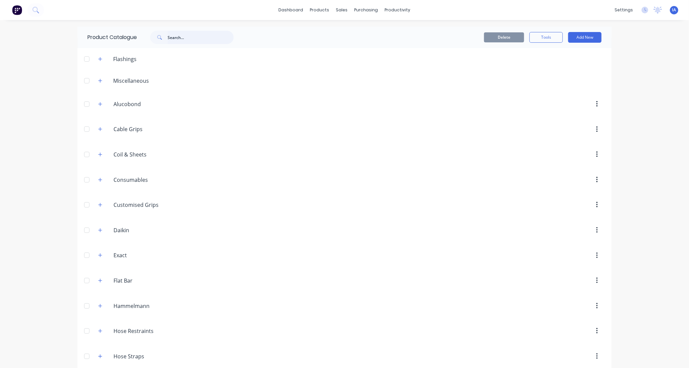
click at [179, 36] on input "text" at bounding box center [201, 37] width 66 height 13
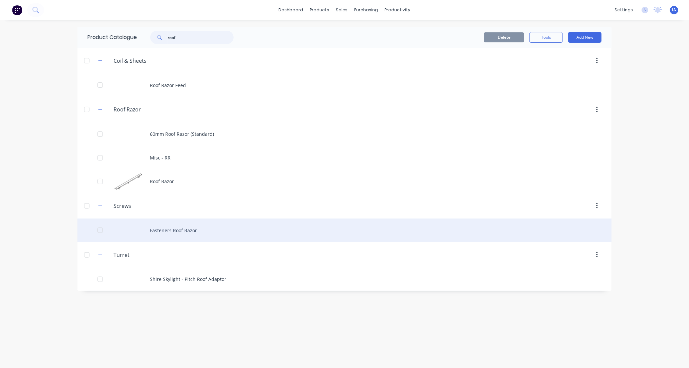
type input "roof"
click at [244, 236] on div "Fasteners Roof Razor" at bounding box center [344, 231] width 534 height 24
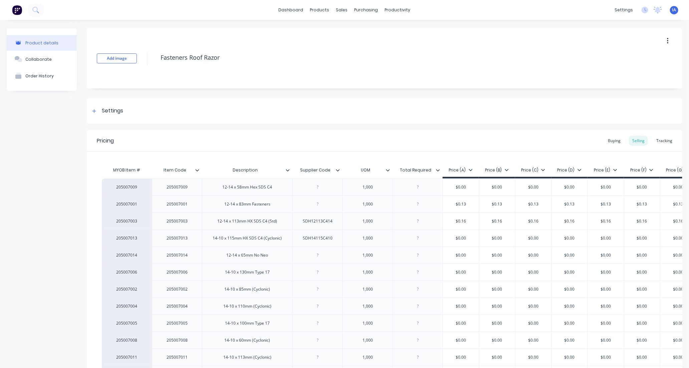
type textarea "x"
drag, startPoint x: 662, startPoint y: 138, endPoint x: 660, endPoint y: 145, distance: 7.6
click at [662, 138] on div "Tracking" at bounding box center [664, 141] width 23 height 10
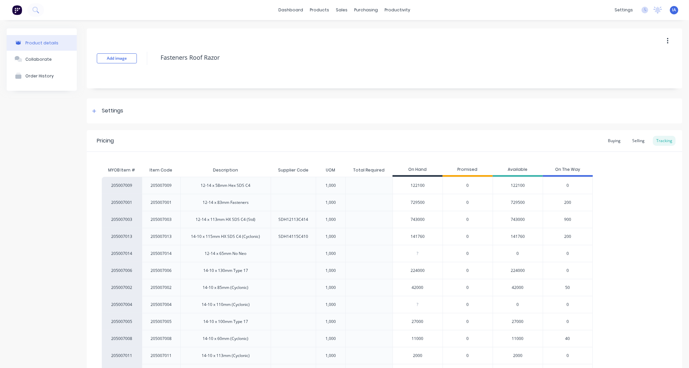
click at [407, 200] on input "729500" at bounding box center [418, 203] width 50 height 6
type input "9500"
type textarea "x"
type input "500"
type textarea "x"
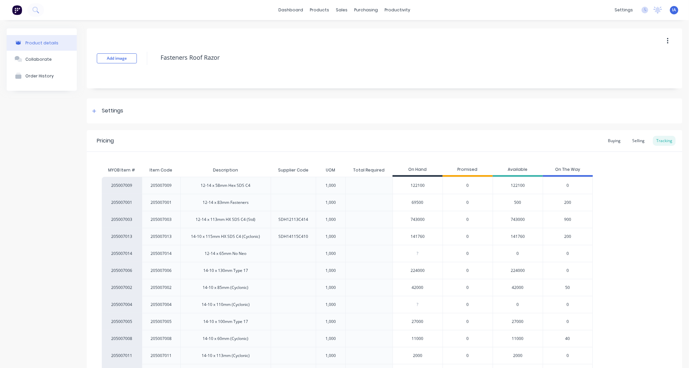
type input "693500"
type textarea "x"
type input "693500"
click at [624, 231] on div "205007009 205007009 12-14 x 58mm Hex SDS C4 1,000 122100 0 122100 0 205007001 2…" at bounding box center [385, 279] width 566 height 205
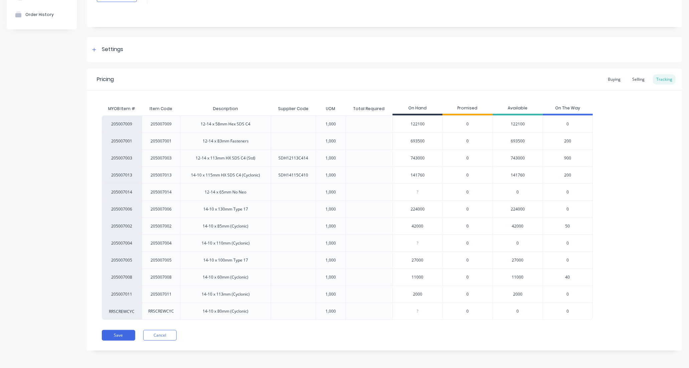
scroll to position [62, 0]
click at [117, 334] on button "Save" at bounding box center [118, 334] width 33 height 11
type textarea "x"
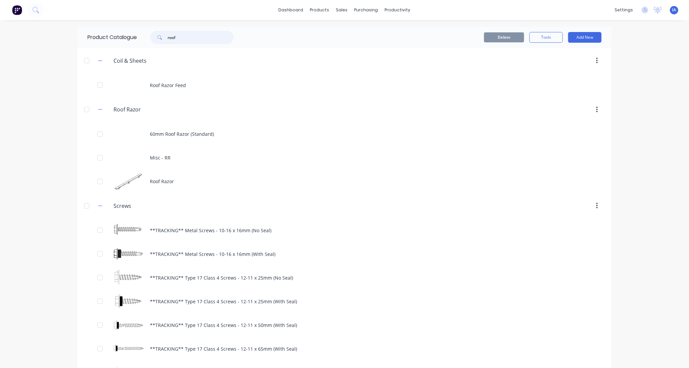
click at [178, 34] on input "roof" at bounding box center [201, 37] width 66 height 13
type input "r"
